Goal: Information Seeking & Learning: Understand process/instructions

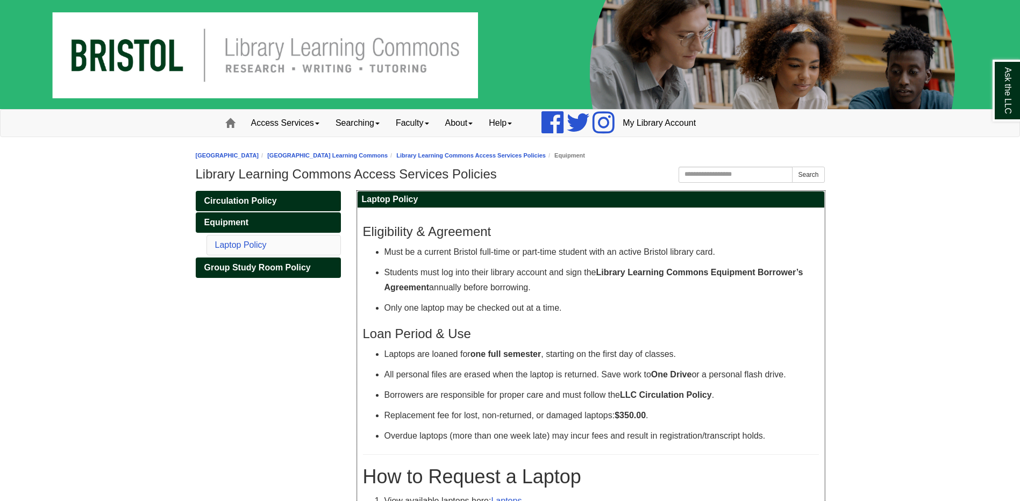
click at [709, 274] on strong "Library Learning Commons Equipment Borrower’s Agreement" at bounding box center [594, 280] width 419 height 24
click at [655, 314] on p "Only one laptop may be checked out at a time." at bounding box center [602, 308] width 435 height 15
click at [710, 279] on p "Students must log into their library account and sign the Library Learning Comm…" at bounding box center [602, 280] width 435 height 30
click at [706, 273] on strong "Library Learning Commons Equipment Borrower’s Agreement" at bounding box center [594, 280] width 419 height 24
click at [707, 273] on strong "Library Learning Commons Equipment Borrower’s Agreement" at bounding box center [594, 280] width 419 height 24
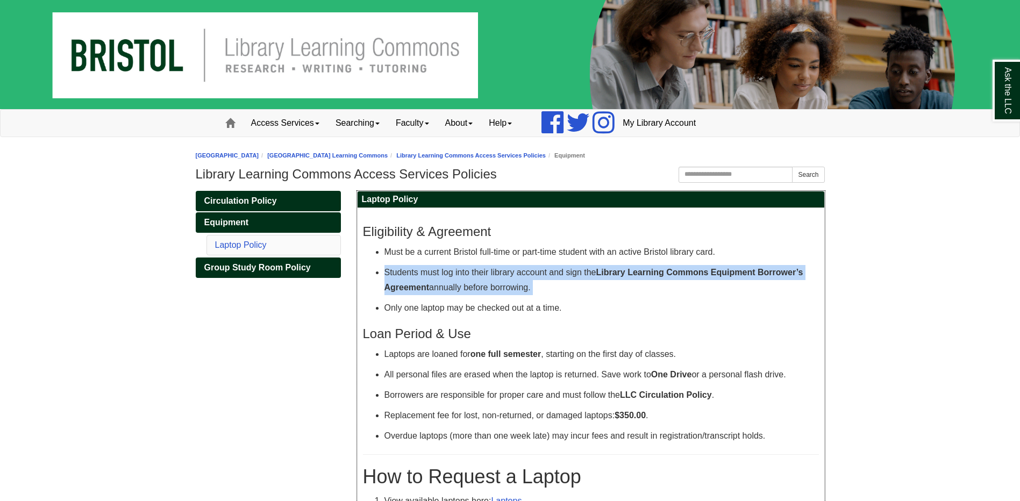
click at [707, 273] on strong "Library Learning Commons Equipment Borrower’s Agreement" at bounding box center [594, 280] width 419 height 24
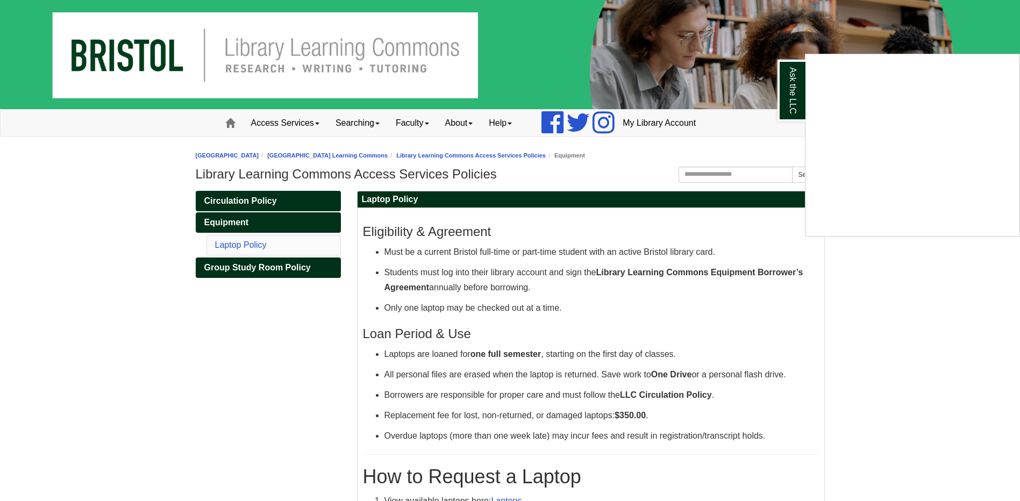
click at [708, 273] on div "Ask the LLC" at bounding box center [510, 250] width 1020 height 501
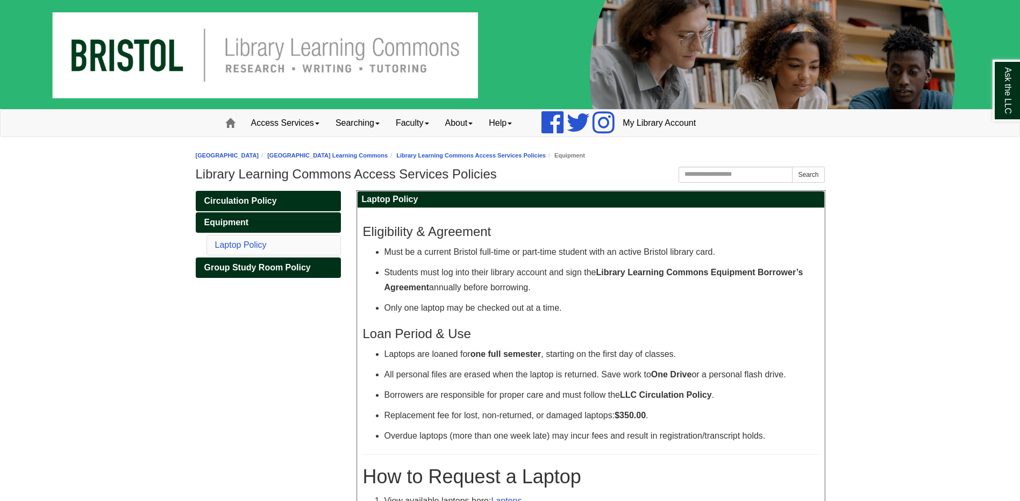
drag, startPoint x: 602, startPoint y: 268, endPoint x: 746, endPoint y: 281, distance: 143.6
click at [746, 281] on p "Students must log into their library account and sign the Library Learning Comm…" at bounding box center [602, 280] width 435 height 30
drag, startPoint x: 746, startPoint y: 281, endPoint x: 735, endPoint y: 276, distance: 11.6
drag, startPoint x: 735, startPoint y: 276, endPoint x: 722, endPoint y: 296, distance: 23.4
click at [722, 296] on ul "Must be a current Bristol full-time or part-time student with an active Bristol…" at bounding box center [591, 280] width 456 height 71
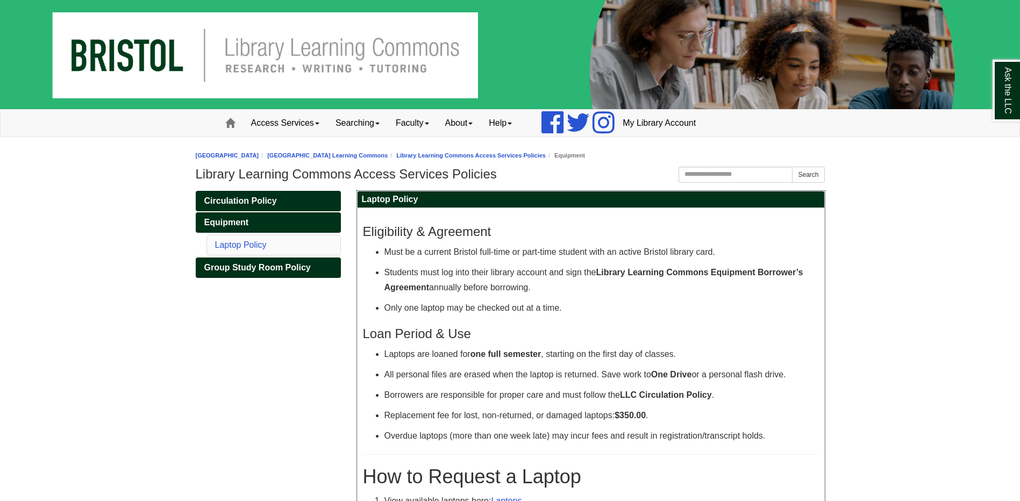
click at [683, 302] on p "Only one laptop may be checked out at a time." at bounding box center [602, 308] width 435 height 15
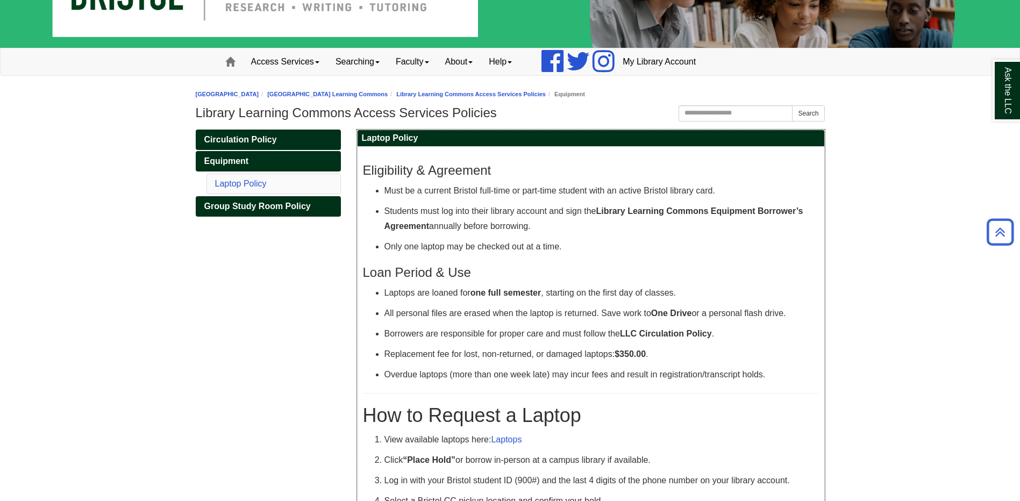
scroll to position [41, 0]
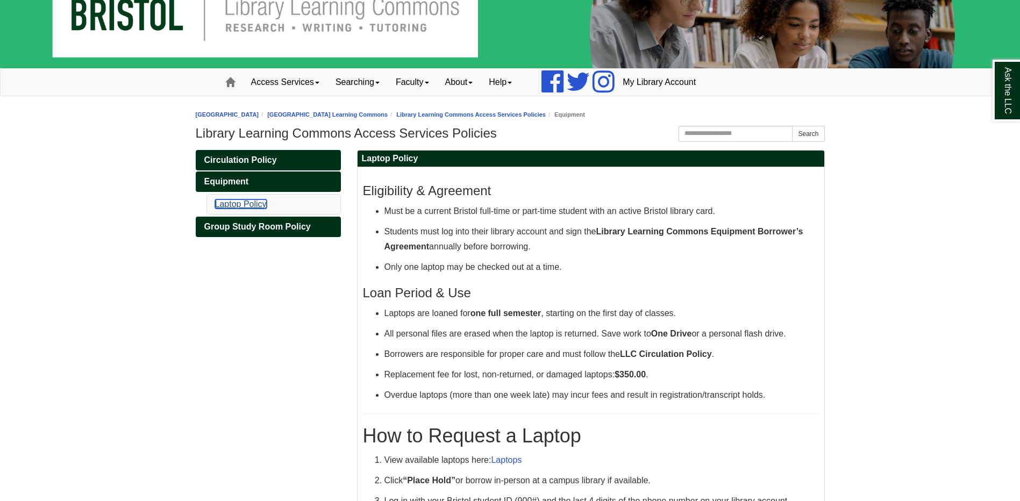
click at [260, 203] on link "Laptop Policy" at bounding box center [241, 204] width 52 height 9
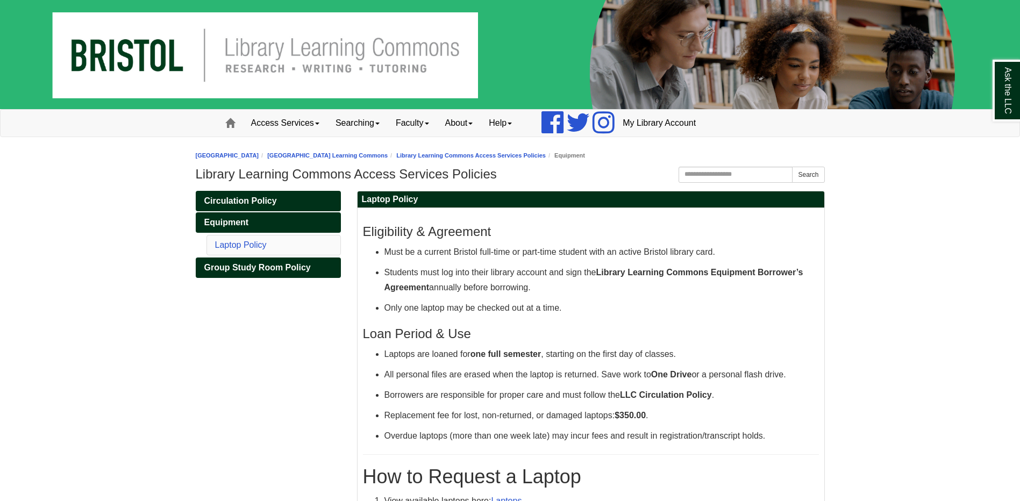
scroll to position [41, 0]
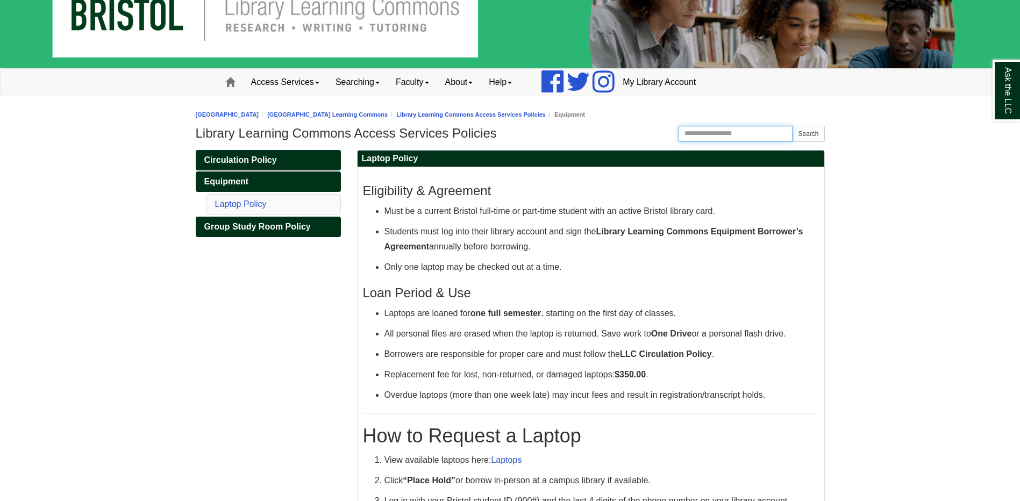
click at [711, 137] on input "Search the Website" at bounding box center [736, 134] width 115 height 16
drag, startPoint x: 599, startPoint y: 230, endPoint x: 811, endPoint y: 230, distance: 211.9
click at [811, 230] on p "Students must log into their library account and sign the Library Learning Comm…" at bounding box center [602, 239] width 435 height 30
drag, startPoint x: 811, startPoint y: 230, endPoint x: 782, endPoint y: 230, distance: 29.6
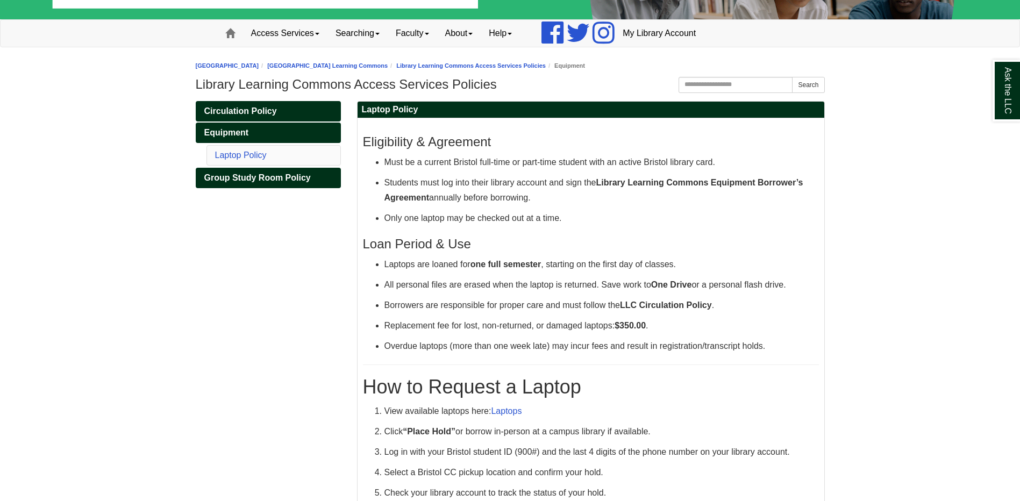
scroll to position [108, 0]
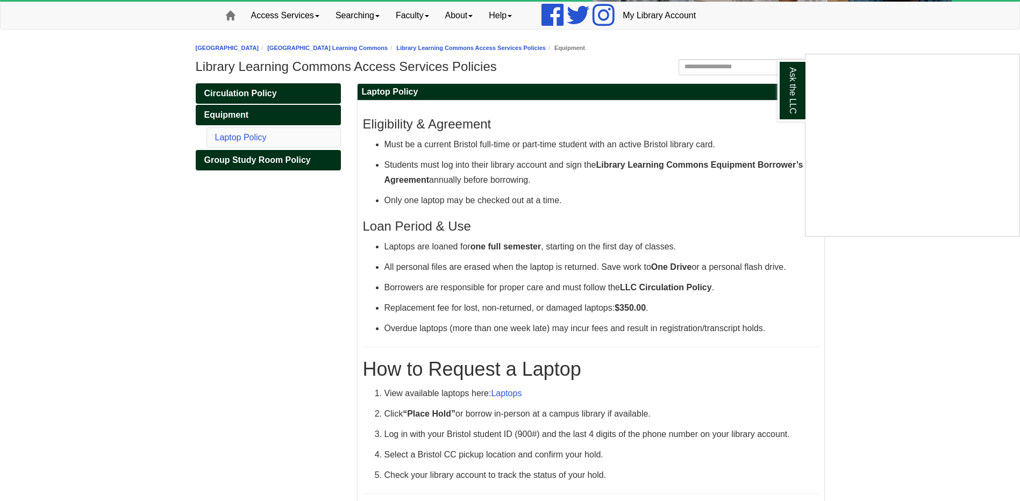
click at [652, 164] on div "Ask the LLC" at bounding box center [510, 250] width 1020 height 501
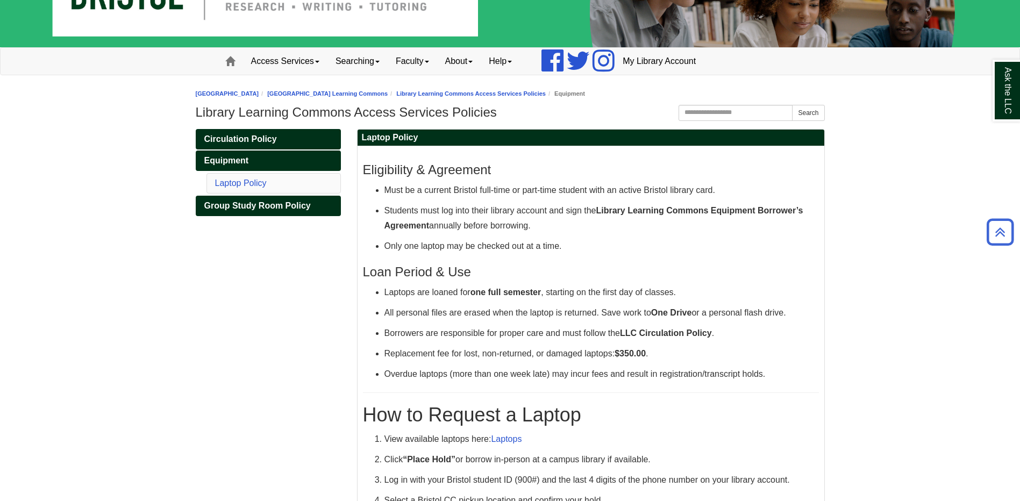
scroll to position [0, 0]
